Goal: Transaction & Acquisition: Register for event/course

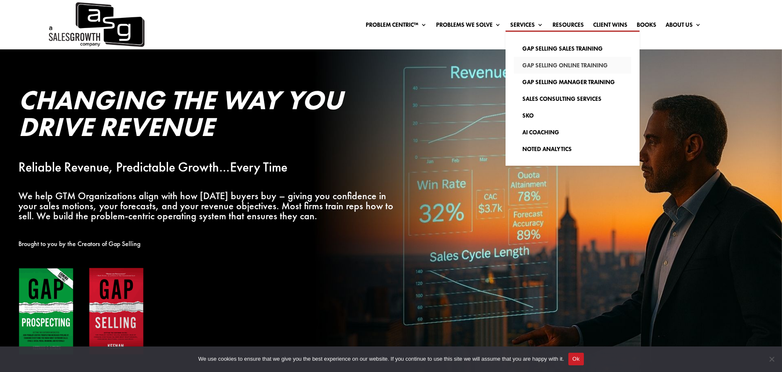
click at [579, 64] on link "Gap Selling Online Training" at bounding box center [572, 65] width 117 height 17
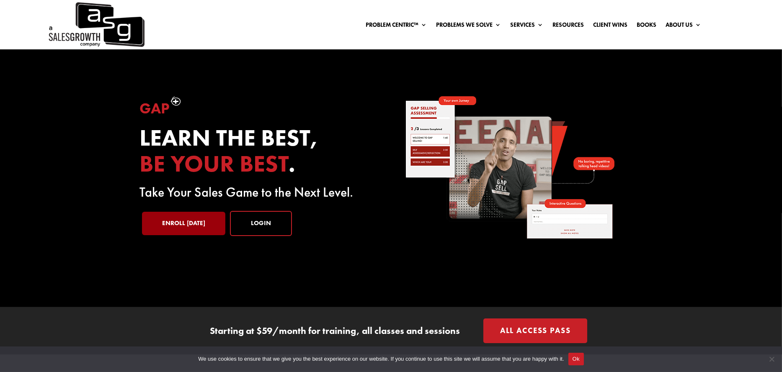
click at [196, 232] on link "Enroll [DATE]" at bounding box center [183, 223] width 83 height 23
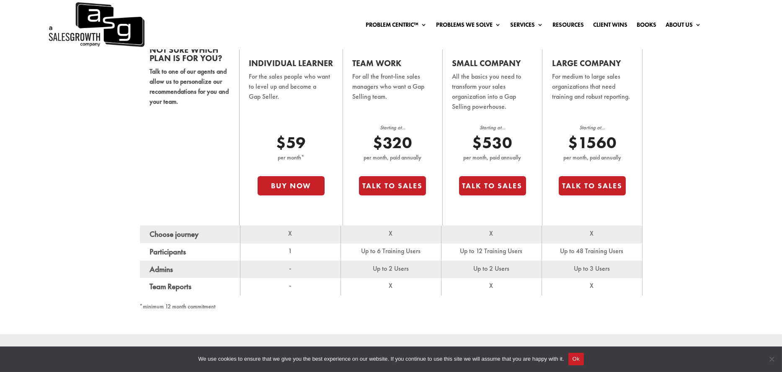
scroll to position [577, 0]
